Goal: Information Seeking & Learning: Understand process/instructions

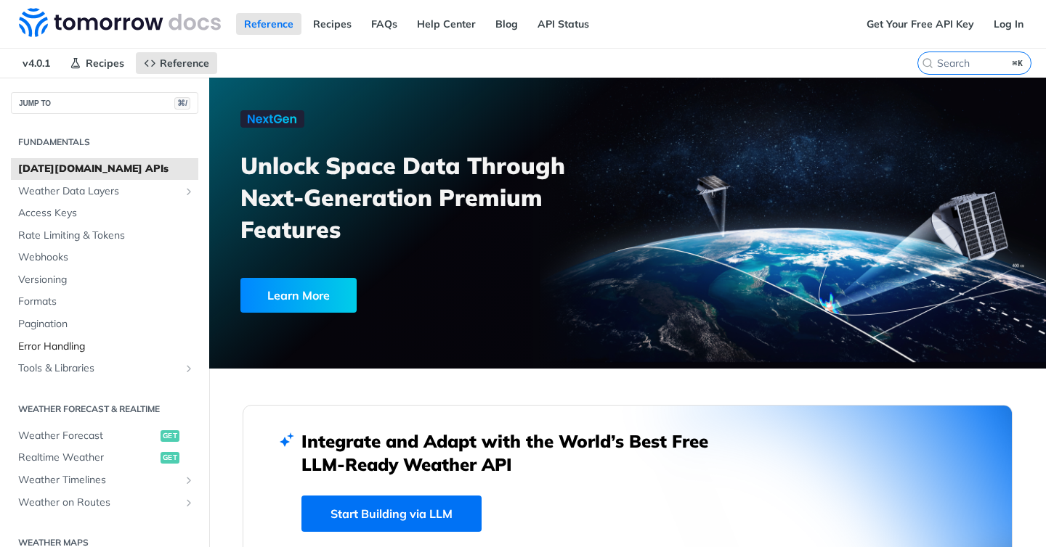
scroll to position [134, 0]
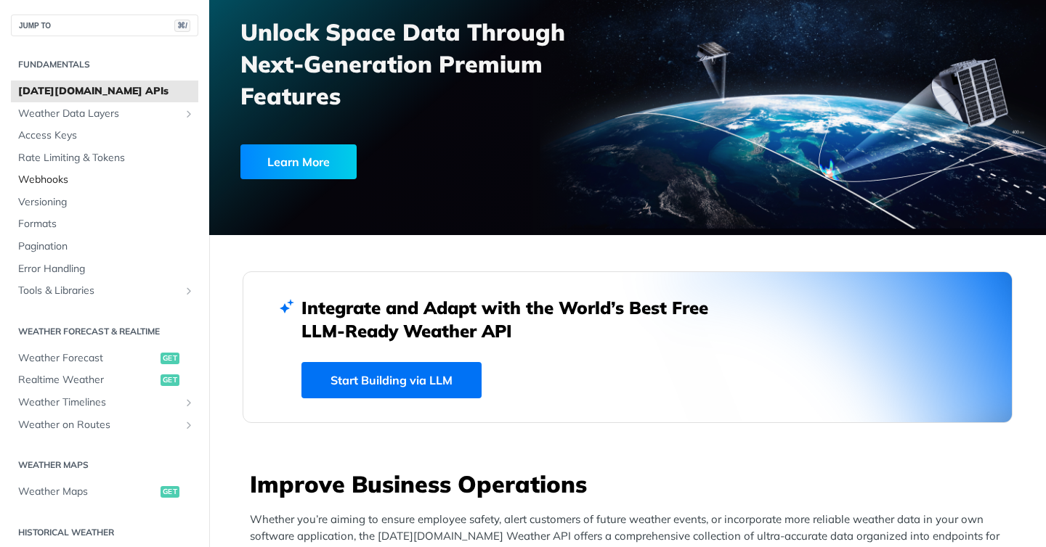
click at [57, 184] on span "Webhooks" at bounding box center [106, 180] width 176 height 15
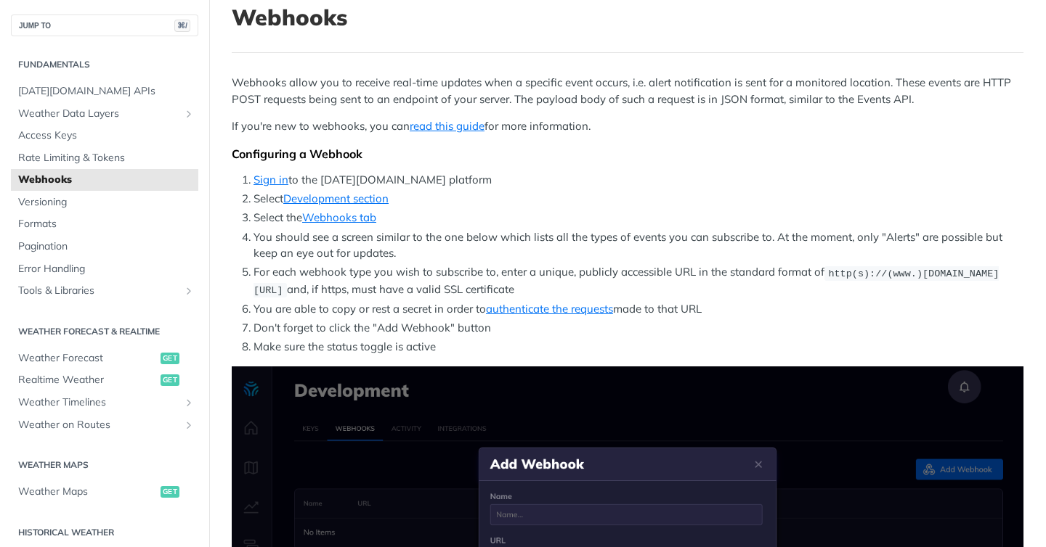
scroll to position [281, 0]
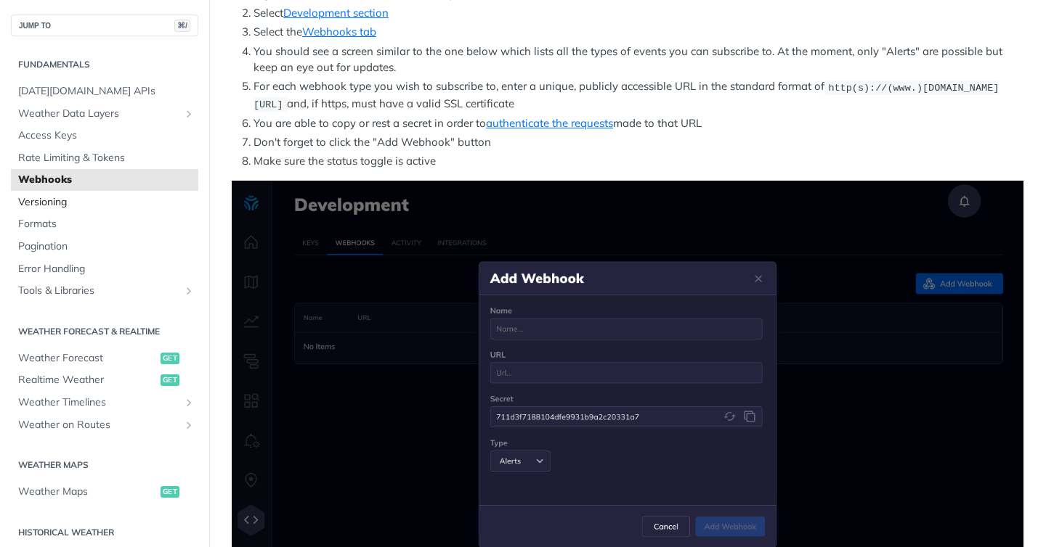
click at [51, 198] on span "Versioning" at bounding box center [106, 202] width 176 height 15
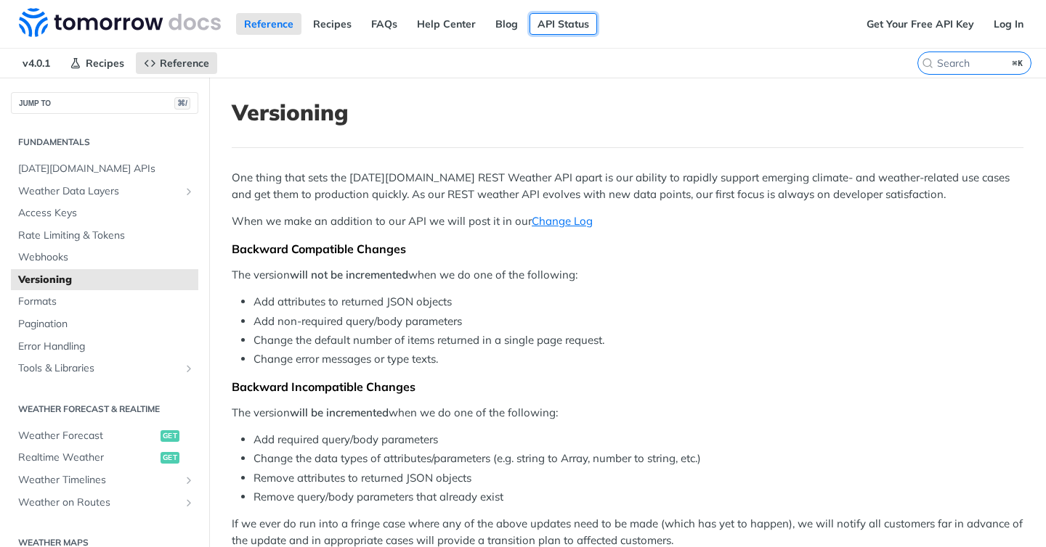
click at [530, 27] on link "API Status" at bounding box center [563, 24] width 68 height 22
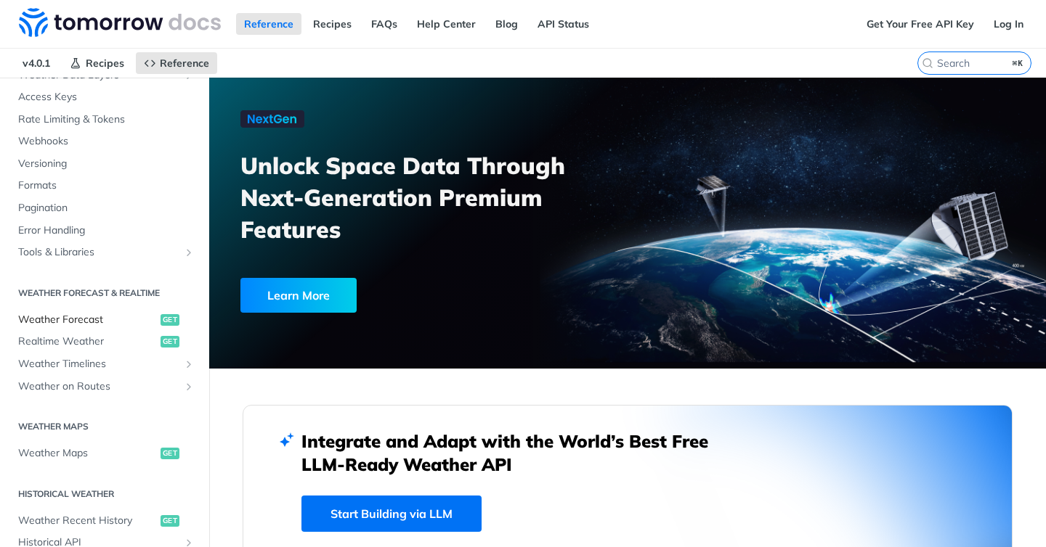
scroll to position [117, 0]
click at [72, 312] on span "Weather Forecast" at bounding box center [87, 319] width 139 height 15
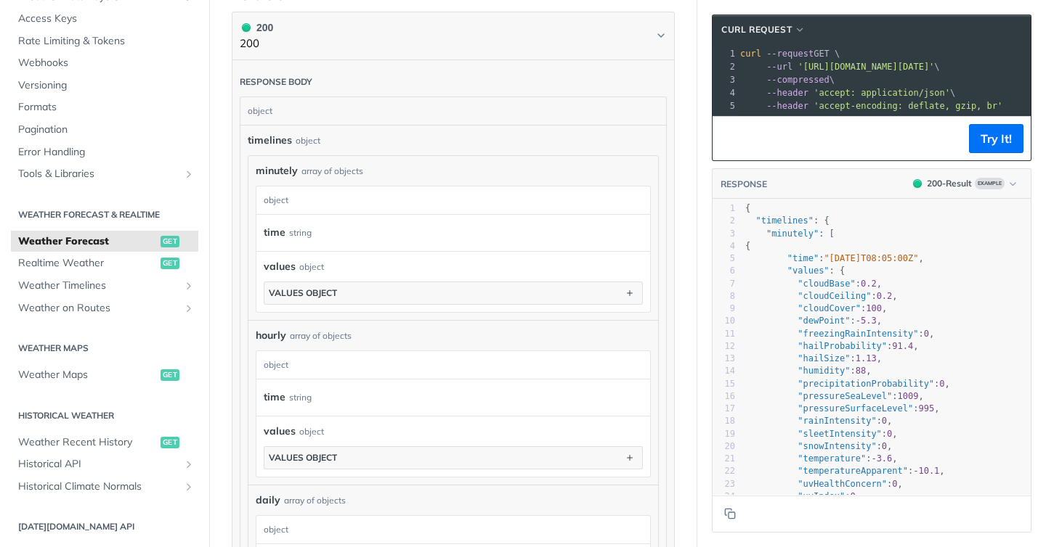
scroll to position [772, 0]
click at [100, 261] on span "Realtime Weather" at bounding box center [87, 263] width 139 height 15
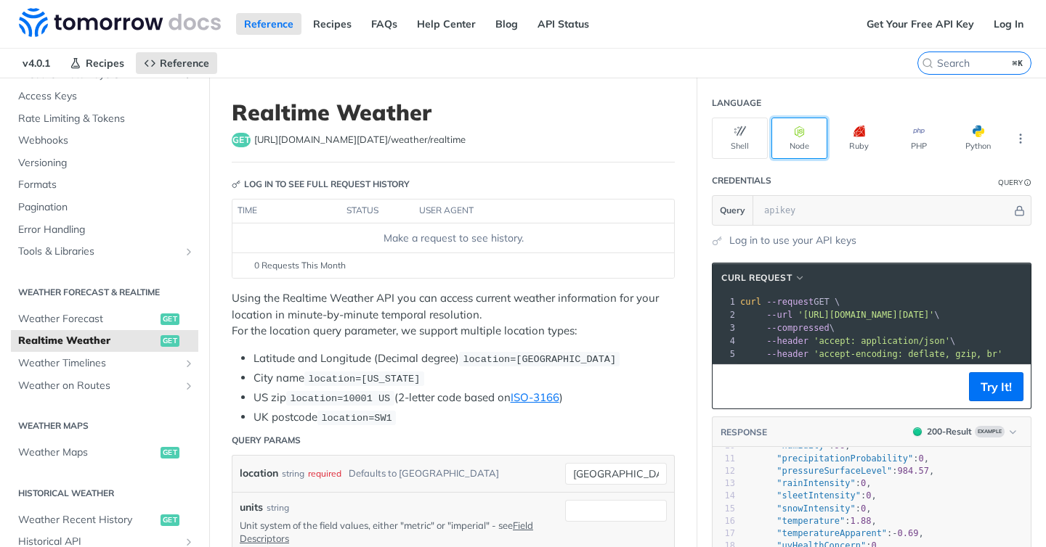
click at [784, 137] on button "Node" at bounding box center [799, 138] width 56 height 41
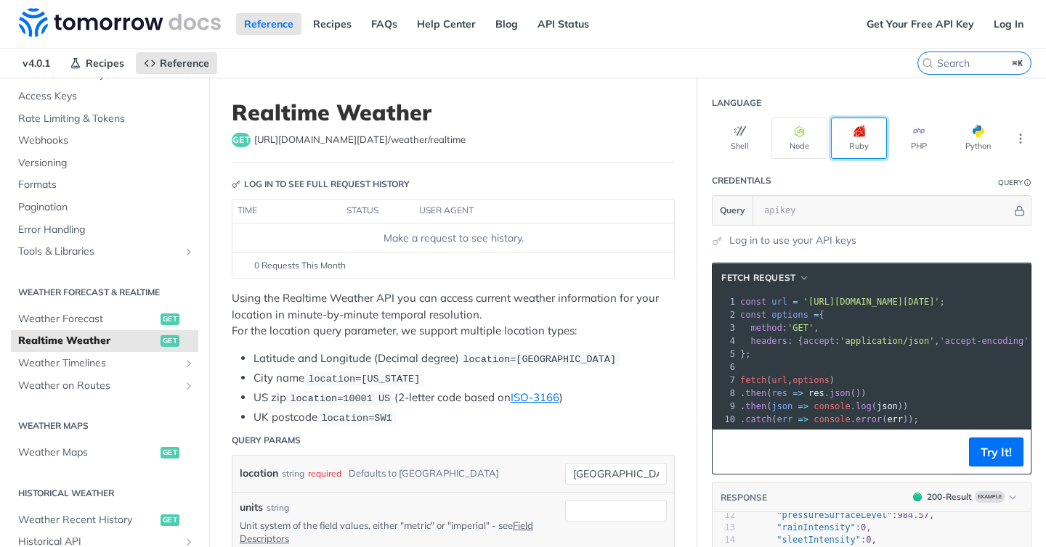
click at [831, 131] on button "Ruby" at bounding box center [859, 138] width 56 height 41
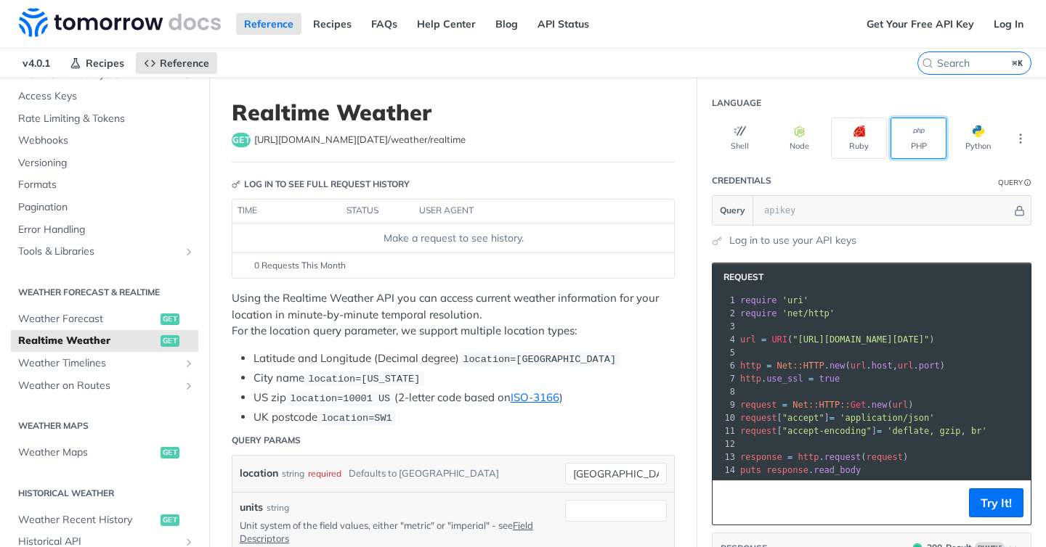
click at [890, 137] on button "PHP" at bounding box center [918, 138] width 56 height 41
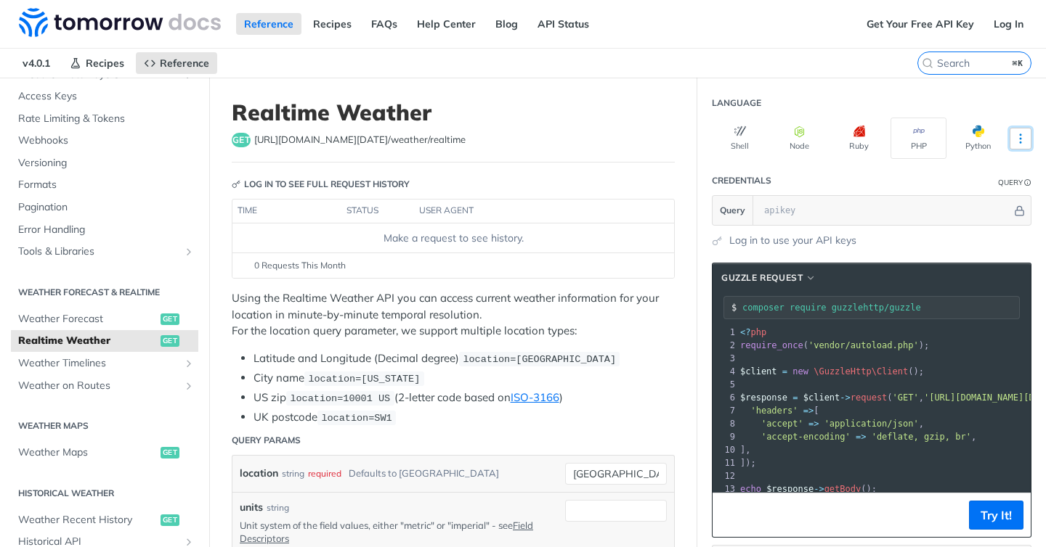
click at [1014, 137] on icon "More ellipsis" at bounding box center [1020, 138] width 13 height 13
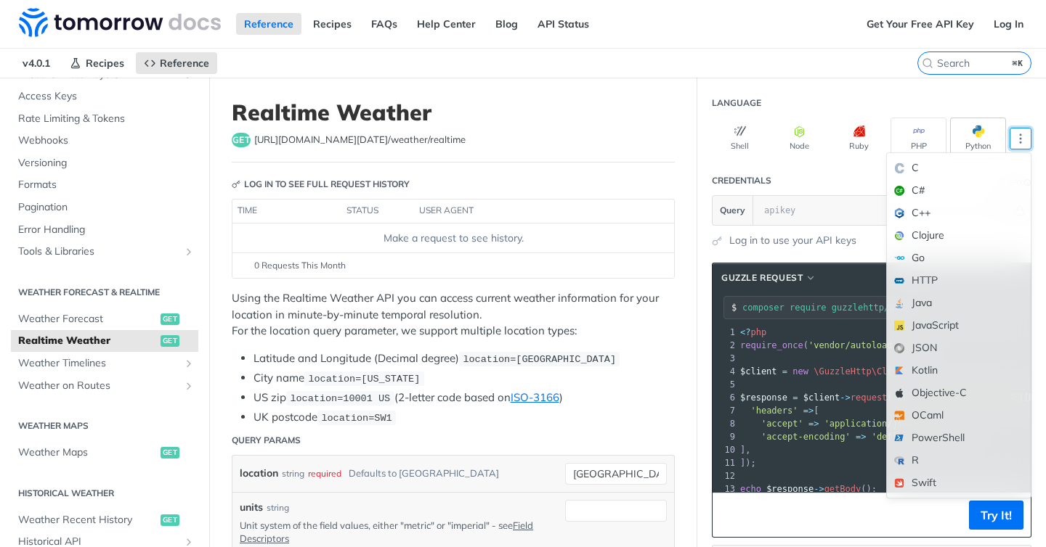
click at [966, 139] on button "Python" at bounding box center [978, 138] width 56 height 41
type input "python -m pip install requests"
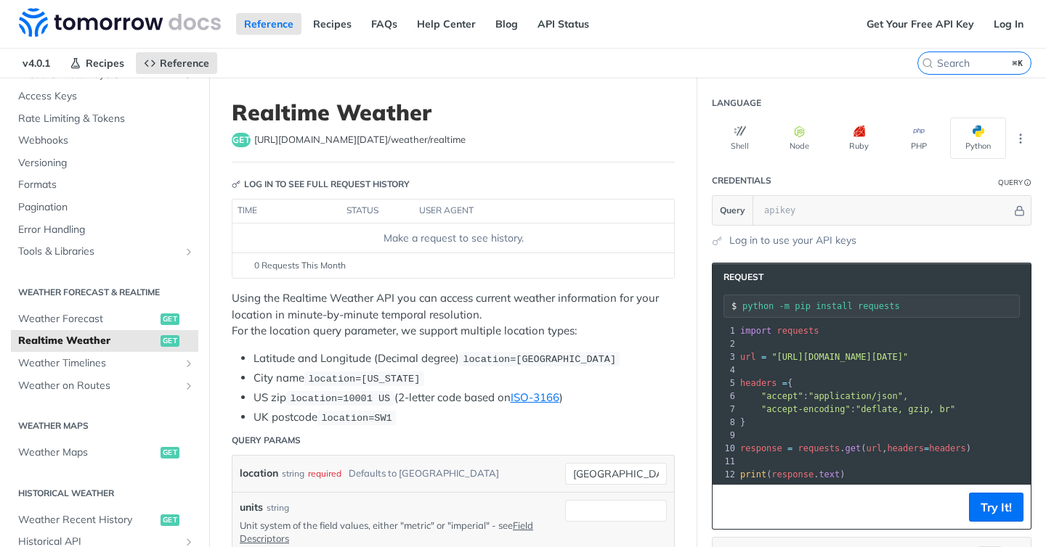
click at [995, 133] on div "Shell Node Ruby PHP Python" at bounding box center [871, 138] width 319 height 41
click at [734, 135] on icon "button" at bounding box center [740, 132] width 12 height 12
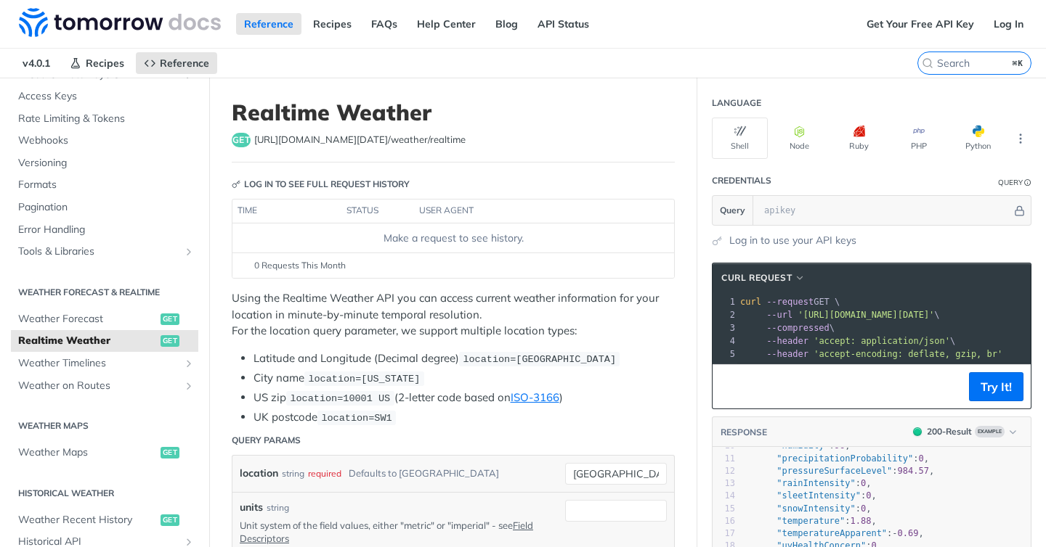
click at [36, 305] on section "Weather Forecast & realtime Weather Forecast get Realtime Weather get Weather T…" at bounding box center [104, 338] width 187 height 119
click at [41, 319] on span "Weather Forecast" at bounding box center [87, 319] width 139 height 15
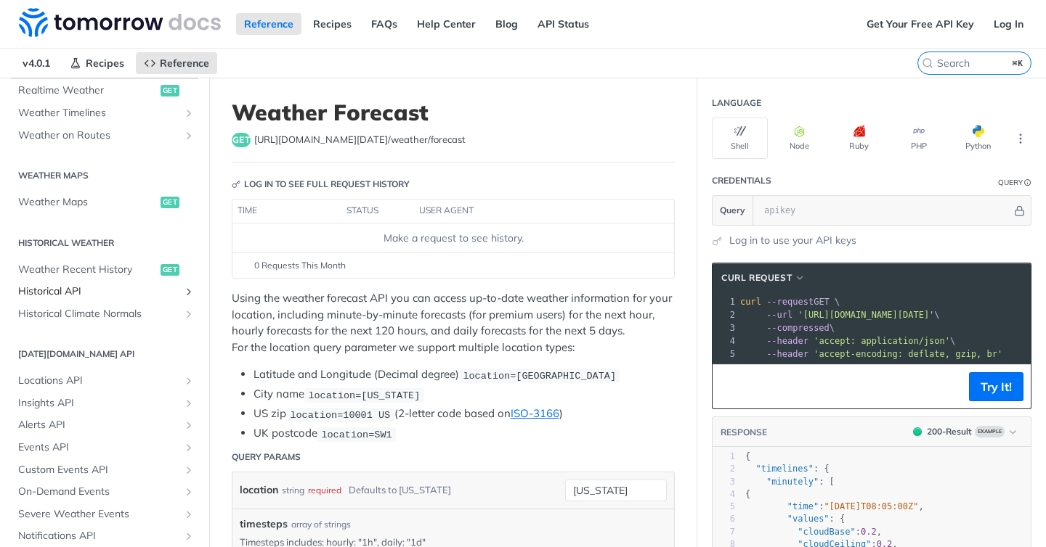
scroll to position [338, 0]
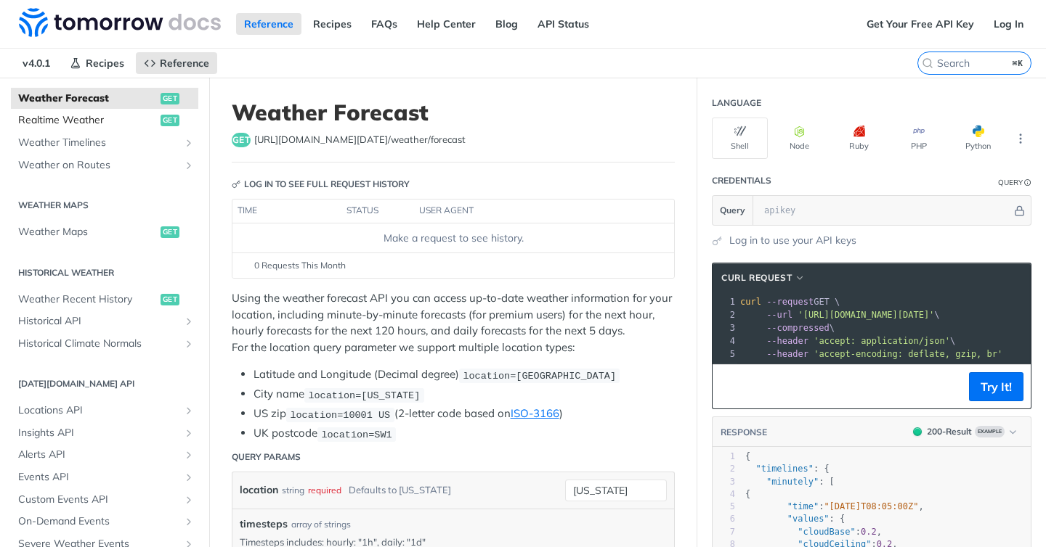
click at [65, 128] on link "Realtime Weather get" at bounding box center [104, 121] width 187 height 22
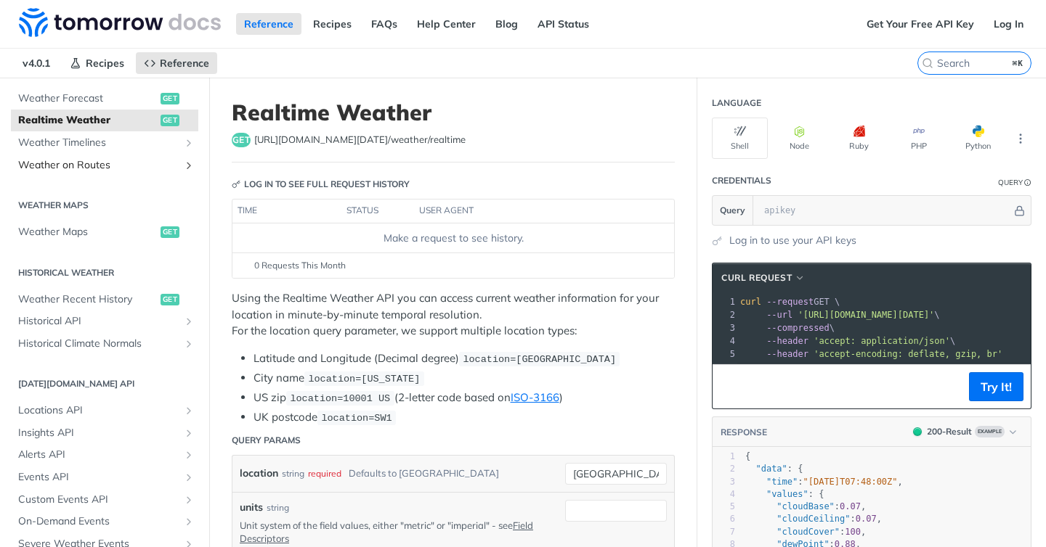
click at [89, 168] on span "Weather on Routes" at bounding box center [98, 165] width 161 height 15
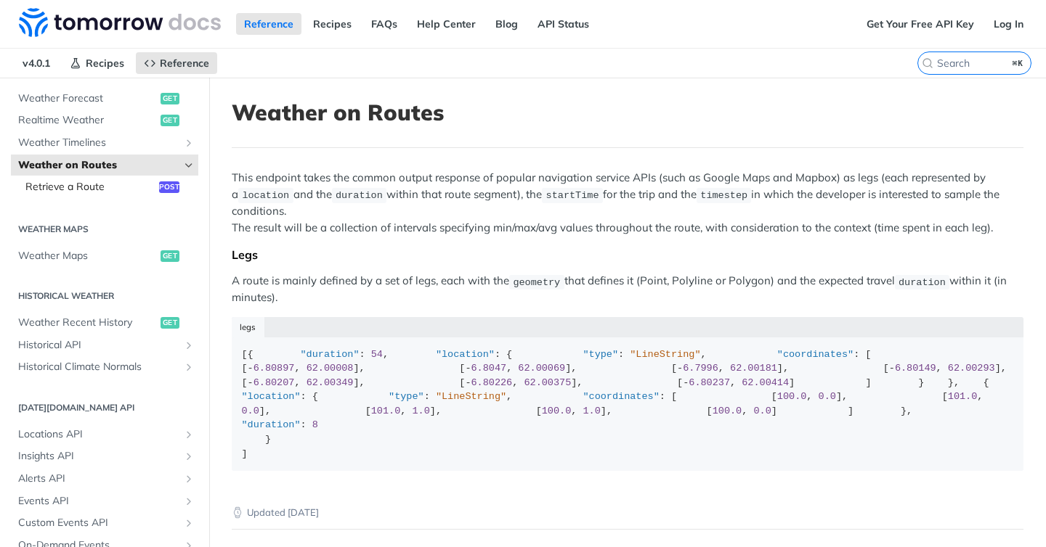
click at [79, 194] on link "Retrieve a Route post" at bounding box center [108, 187] width 180 height 22
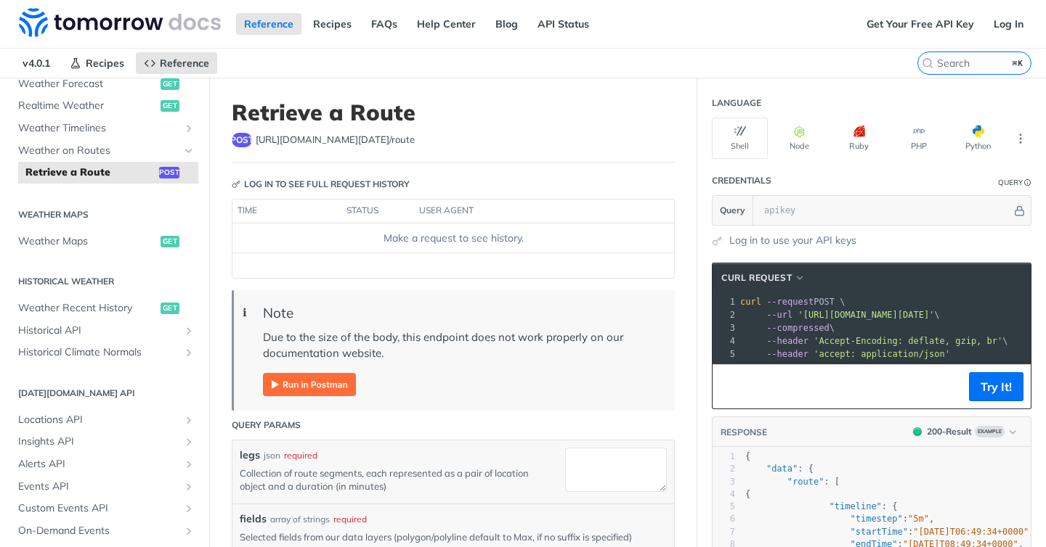
scroll to position [353, 0]
click at [79, 242] on span "Weather Maps" at bounding box center [87, 241] width 139 height 15
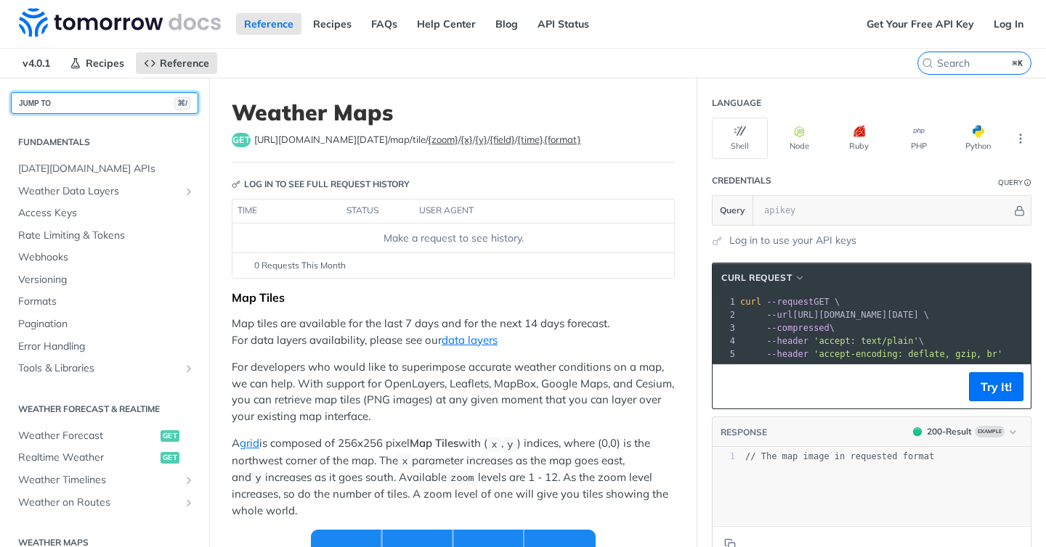
click at [70, 99] on button "JUMP TO ⌘/" at bounding box center [104, 103] width 187 height 22
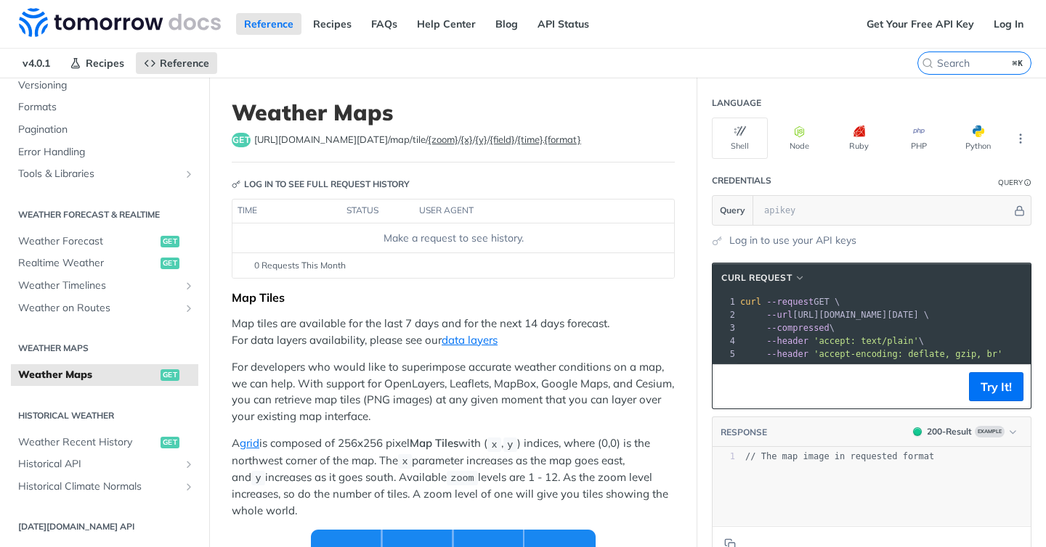
scroll to position [417, 0]
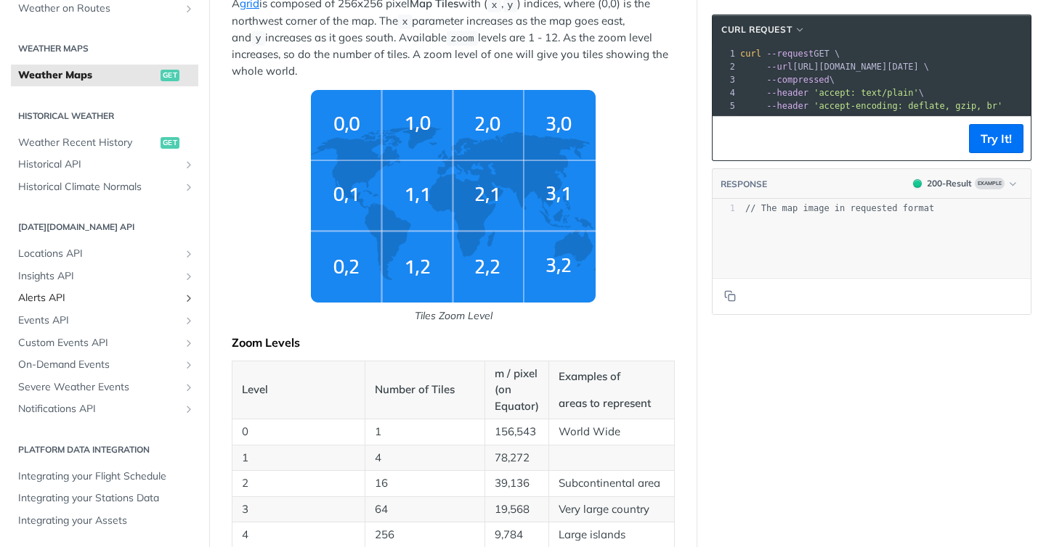
click at [62, 292] on span "Alerts API" at bounding box center [98, 298] width 161 height 15
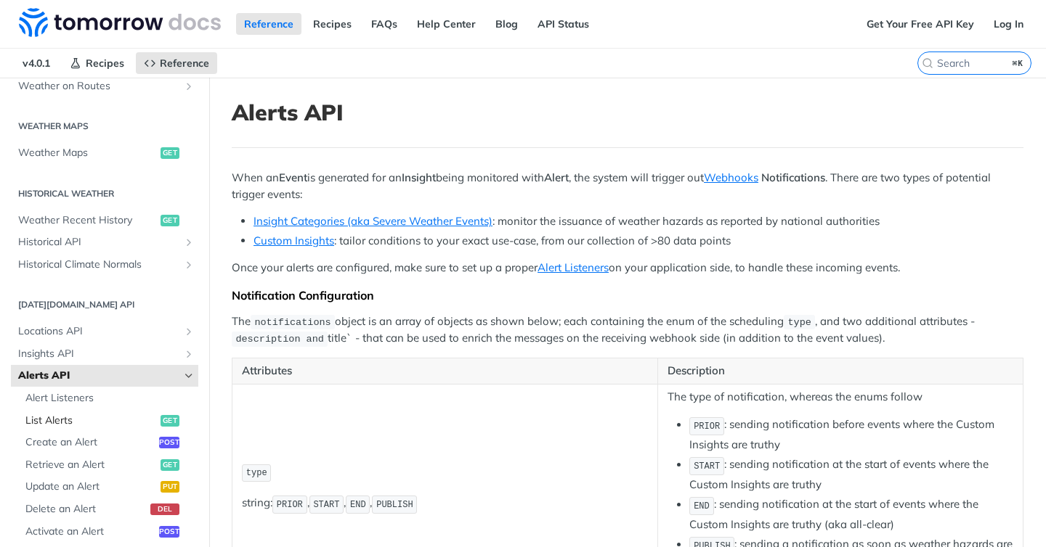
click at [89, 422] on span "List Alerts" at bounding box center [90, 421] width 131 height 15
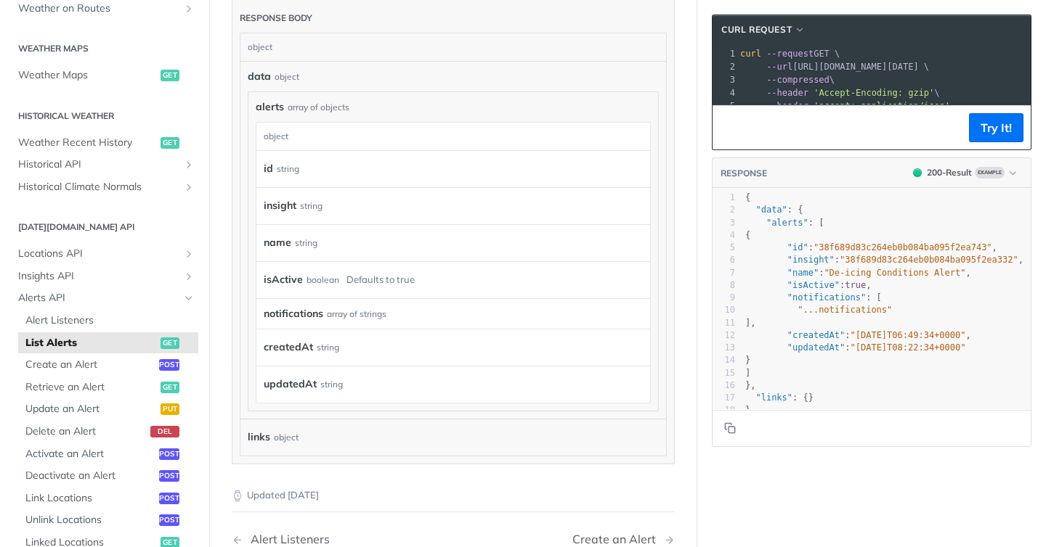
scroll to position [383, 0]
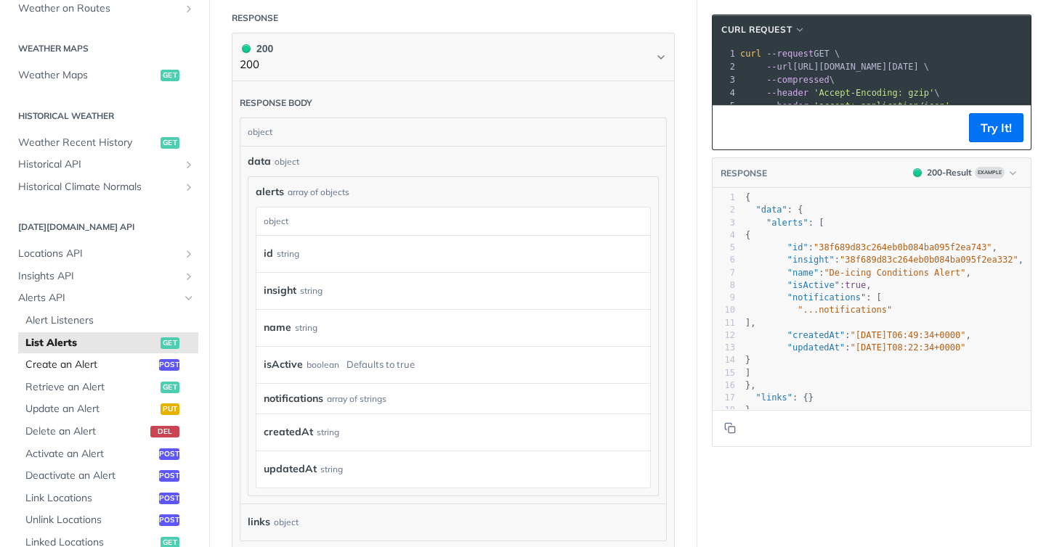
click at [94, 359] on span "Create an Alert" at bounding box center [90, 365] width 130 height 15
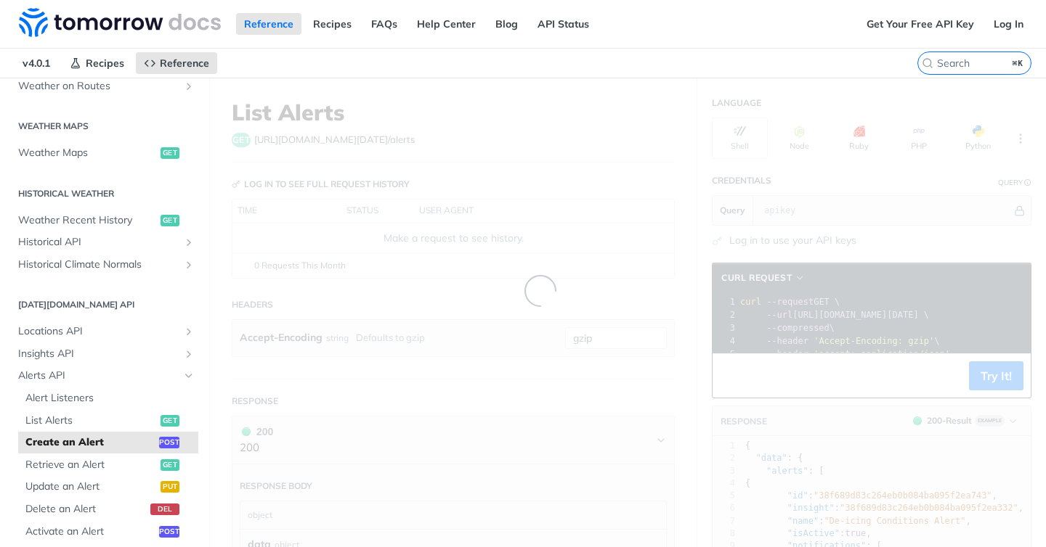
select select "true"
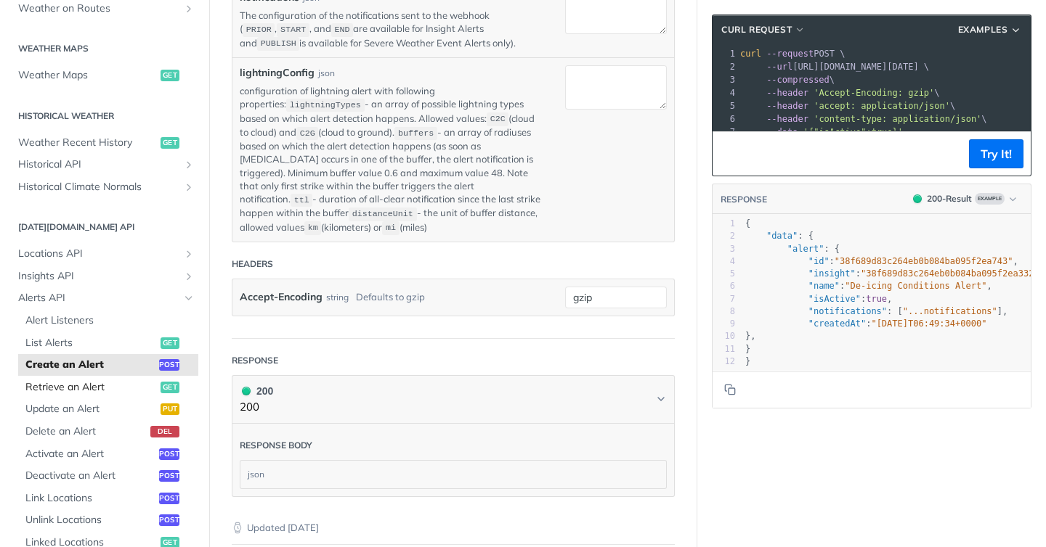
click at [102, 384] on span "Retrieve an Alert" at bounding box center [90, 387] width 131 height 15
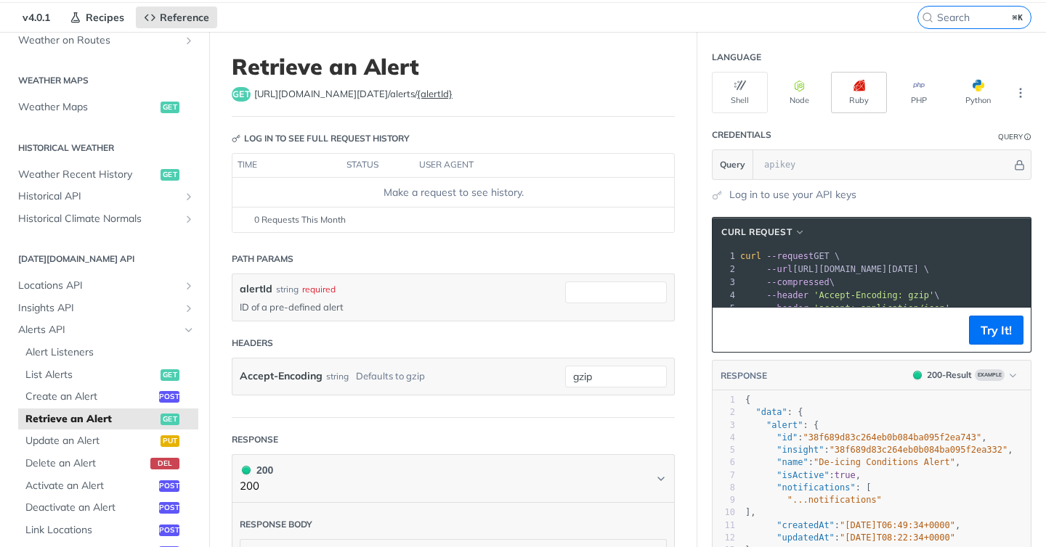
scroll to position [49, 0]
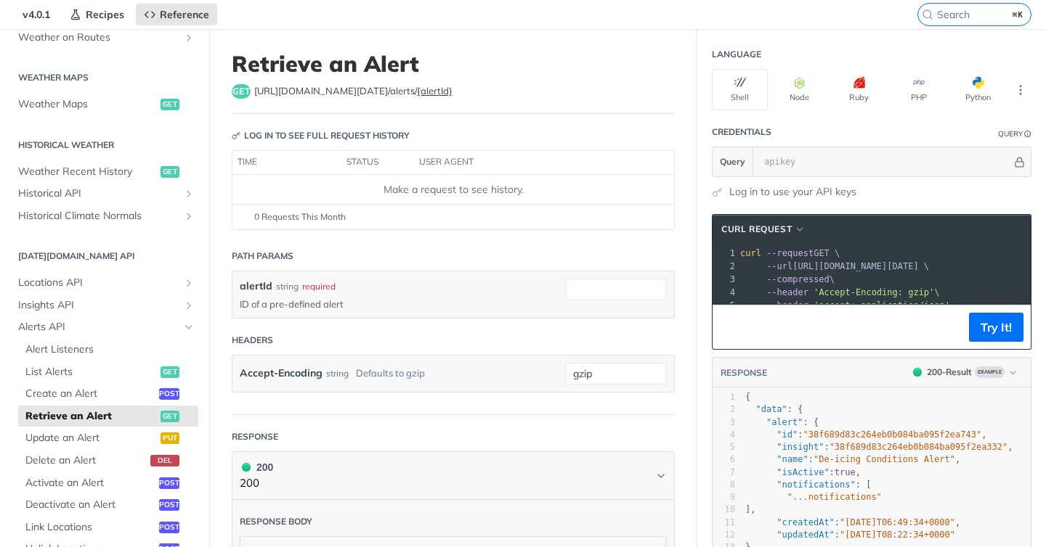
click at [640, 90] on div "get [URL][DOMAIN_NAME][DATE] /alerts/ {alertId}" at bounding box center [453, 91] width 443 height 15
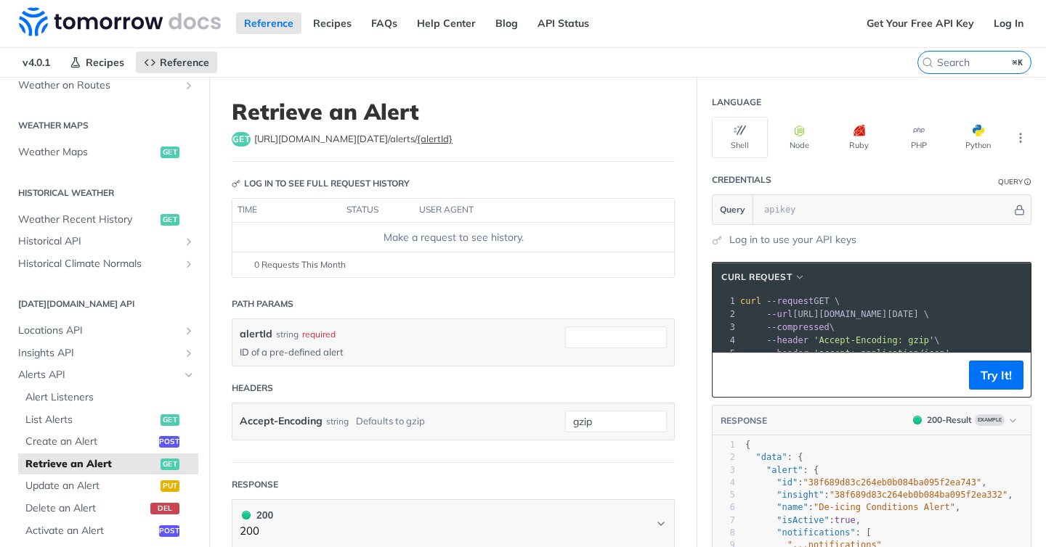
scroll to position [0, 0]
